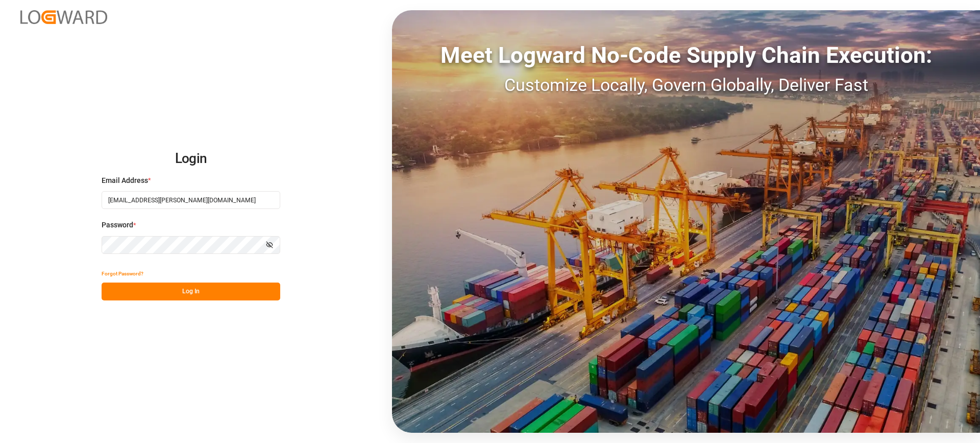
click at [214, 294] on button "Log In" at bounding box center [191, 291] width 179 height 18
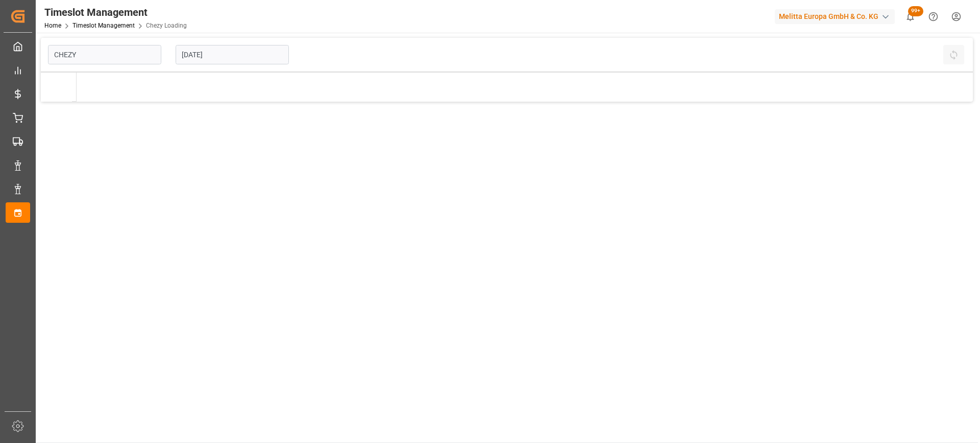
type input "Chezy Loading"
